Goal: Task Accomplishment & Management: Manage account settings

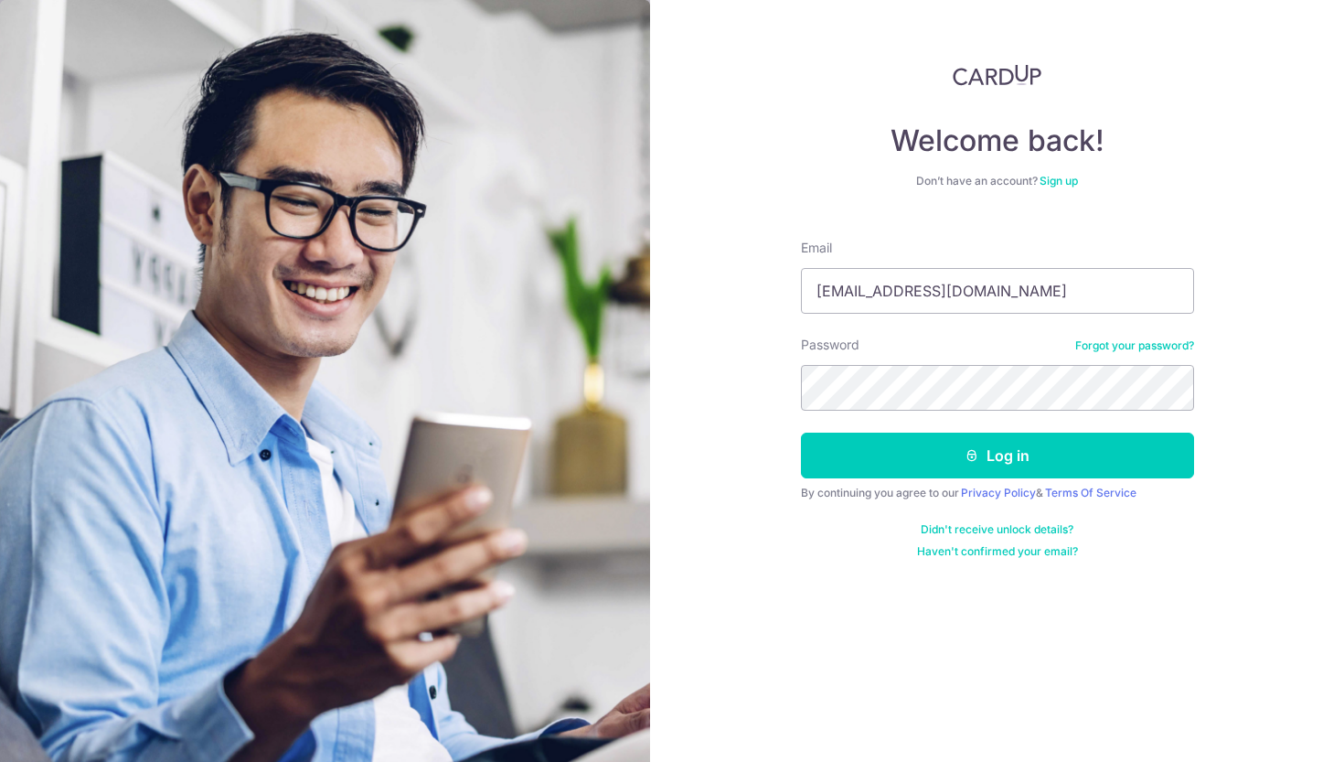
type input "[EMAIL_ADDRESS][DOMAIN_NAME]"
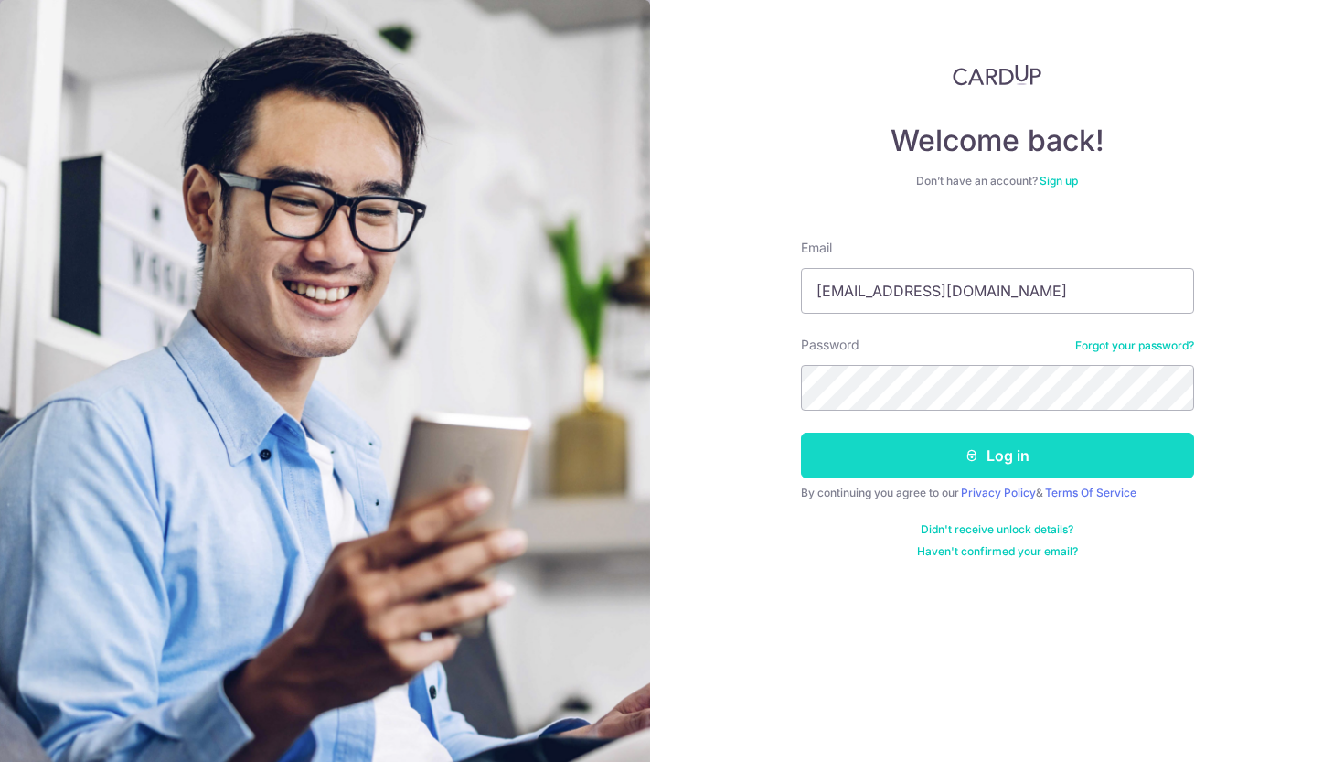
click at [939, 467] on button "Log in" at bounding box center [997, 455] width 393 height 46
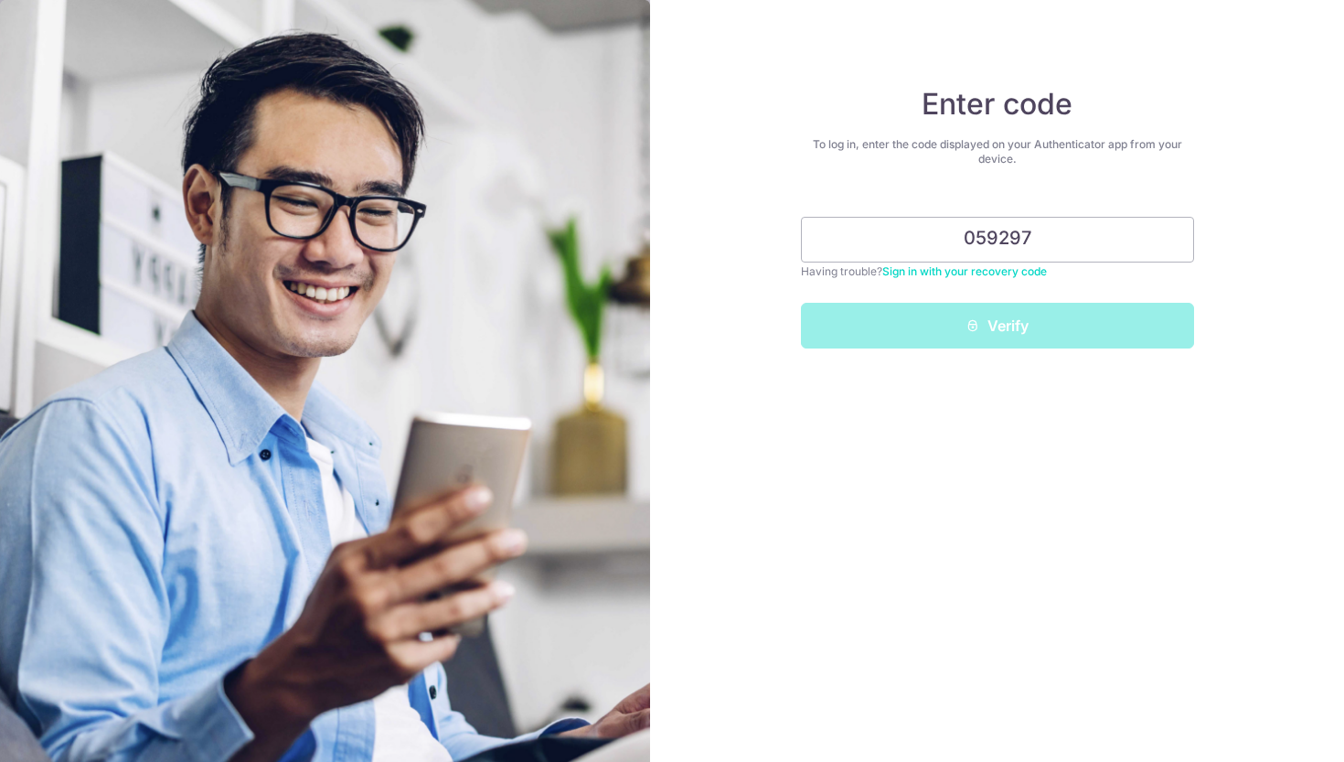
type input "059297"
click at [997, 325] on button "Verify" at bounding box center [997, 326] width 393 height 46
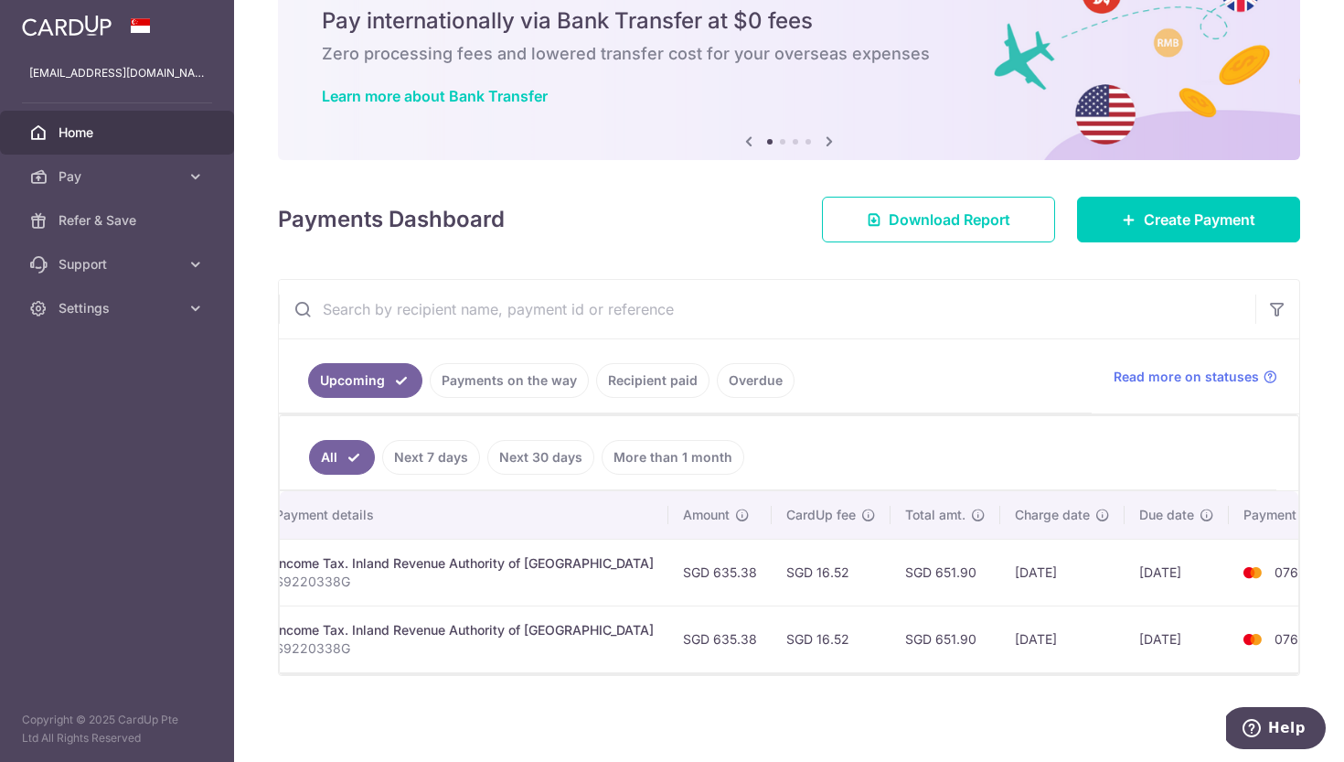
scroll to position [0, 389]
